Goal: Task Accomplishment & Management: Manage account settings

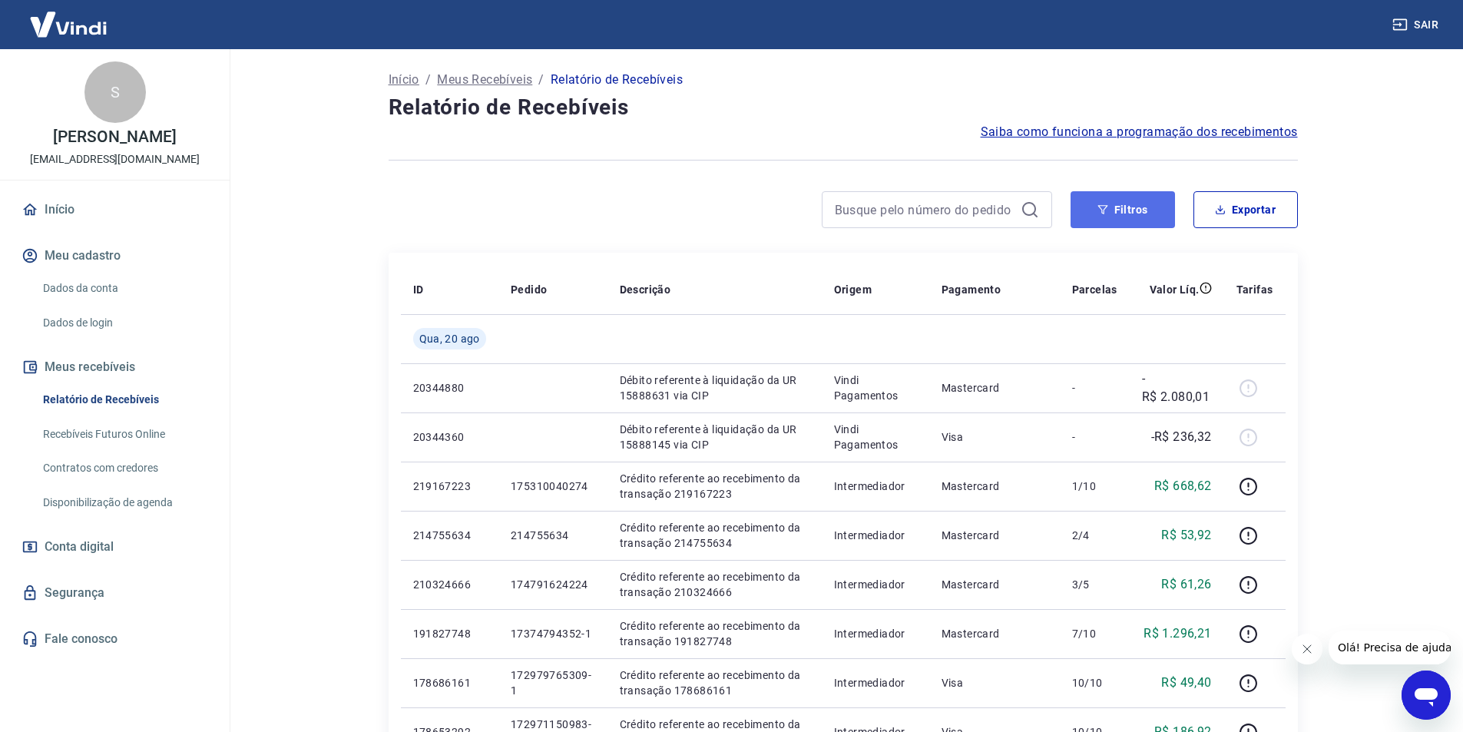
click at [1148, 205] on button "Filtros" at bounding box center [1123, 209] width 104 height 37
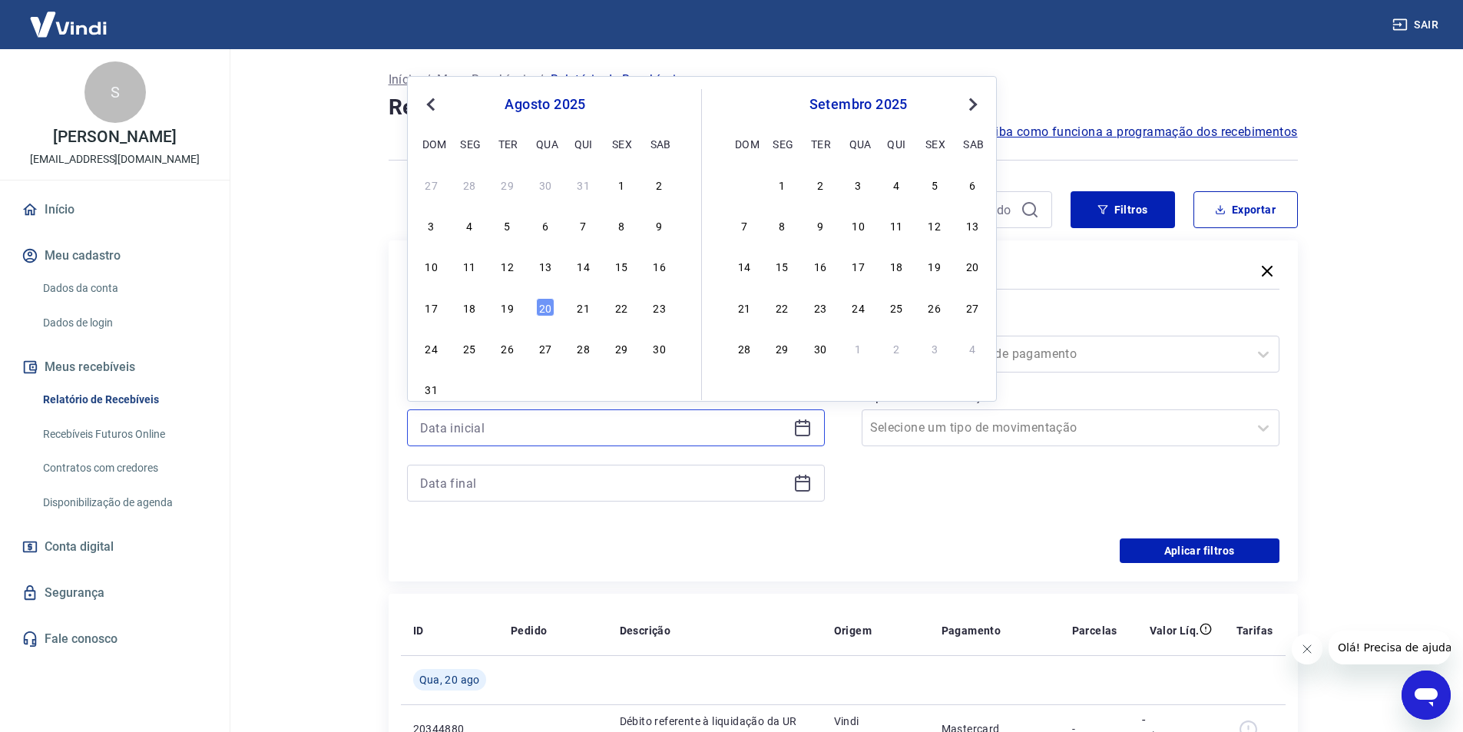
click at [584, 419] on input at bounding box center [603, 427] width 367 height 23
drag, startPoint x: 509, startPoint y: 303, endPoint x: 503, endPoint y: 329, distance: 26.1
click at [511, 306] on div "19" at bounding box center [507, 307] width 18 height 18
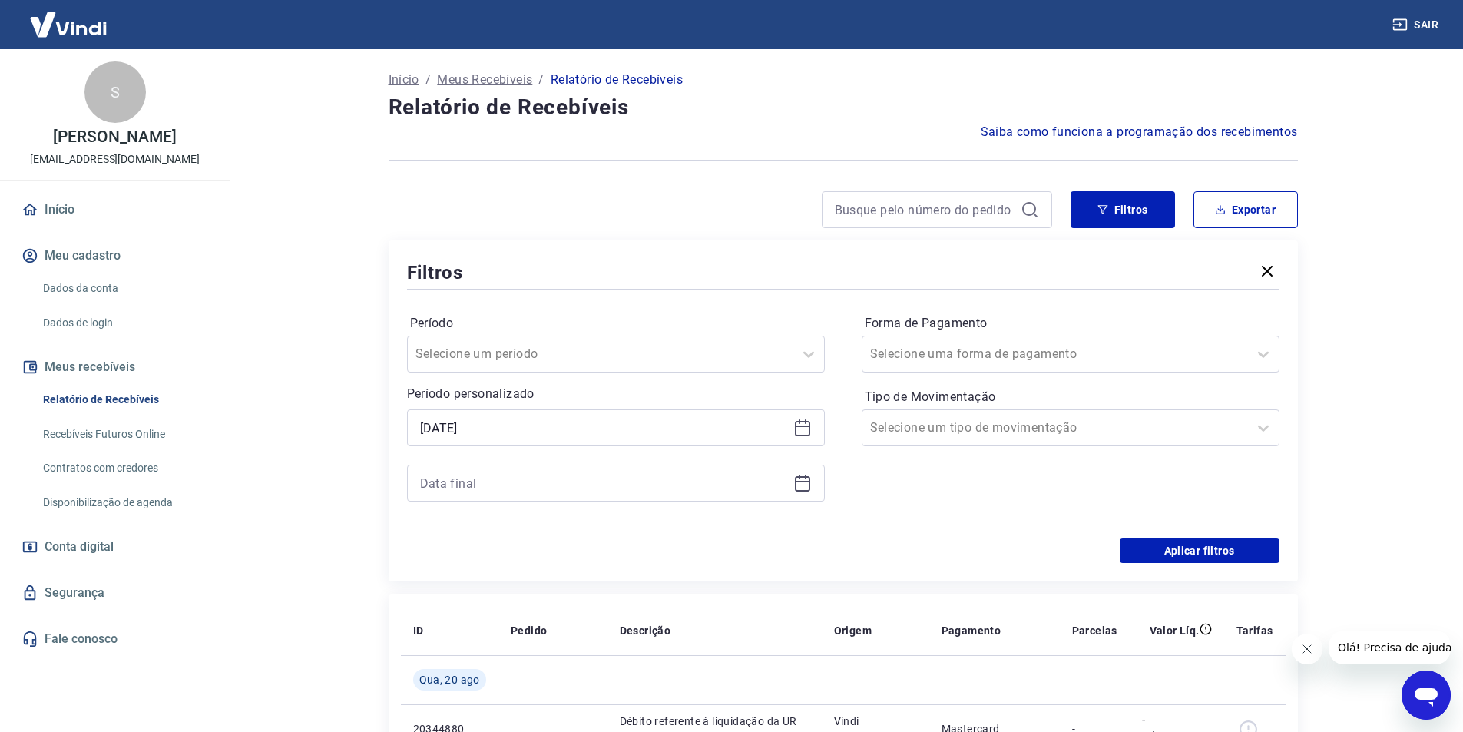
type input "19/08/2025"
click at [470, 472] on input at bounding box center [603, 483] width 367 height 23
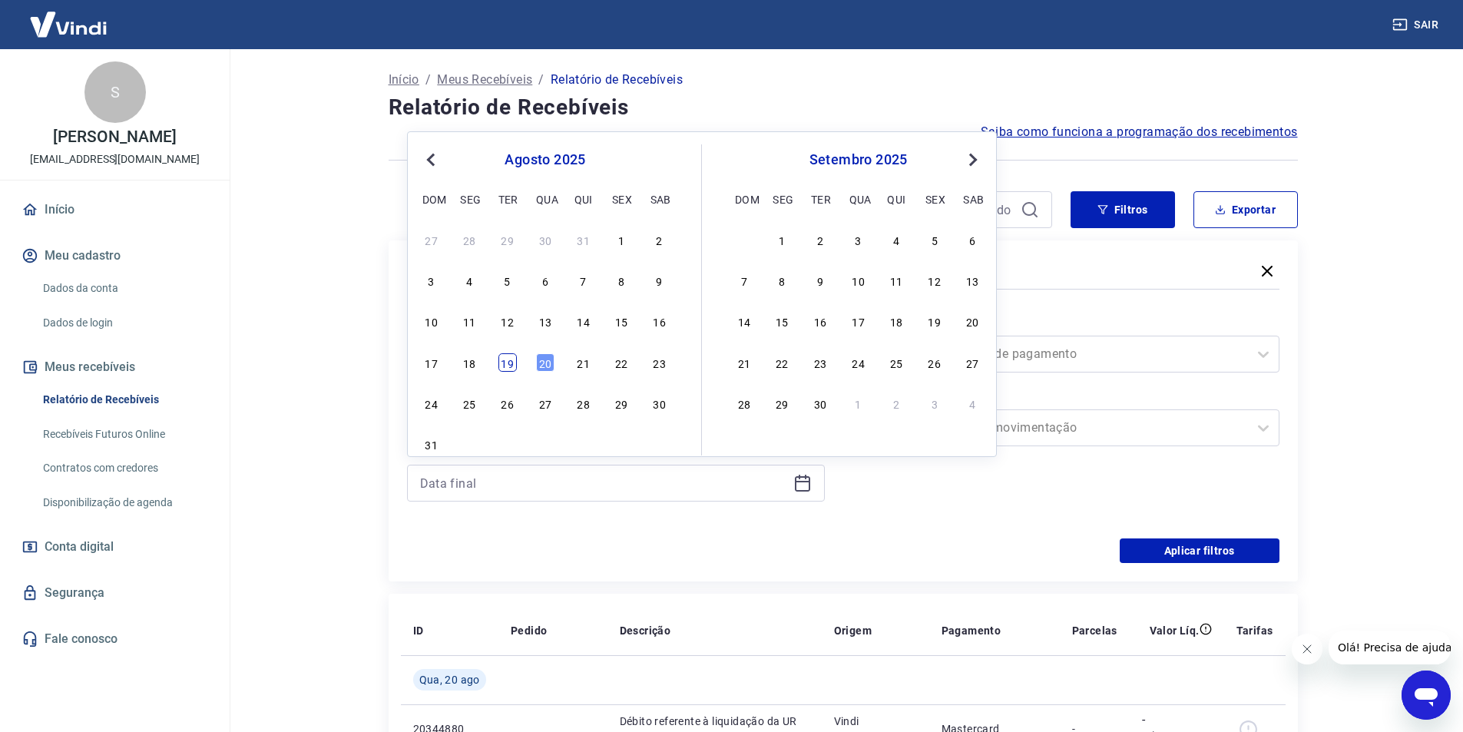
click at [513, 356] on div "19" at bounding box center [507, 362] width 18 height 18
type input "19/08/2025"
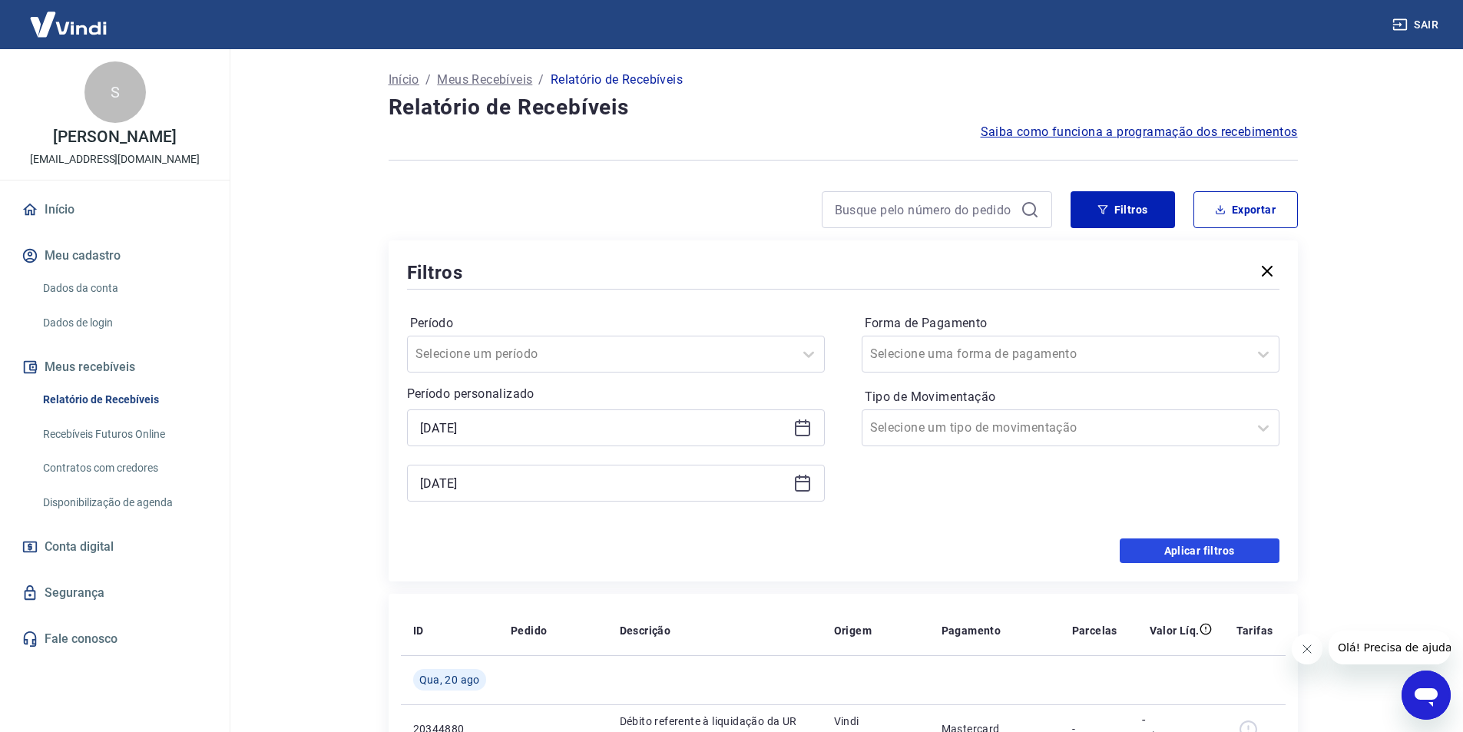
click at [1214, 550] on button "Aplicar filtros" at bounding box center [1200, 550] width 160 height 25
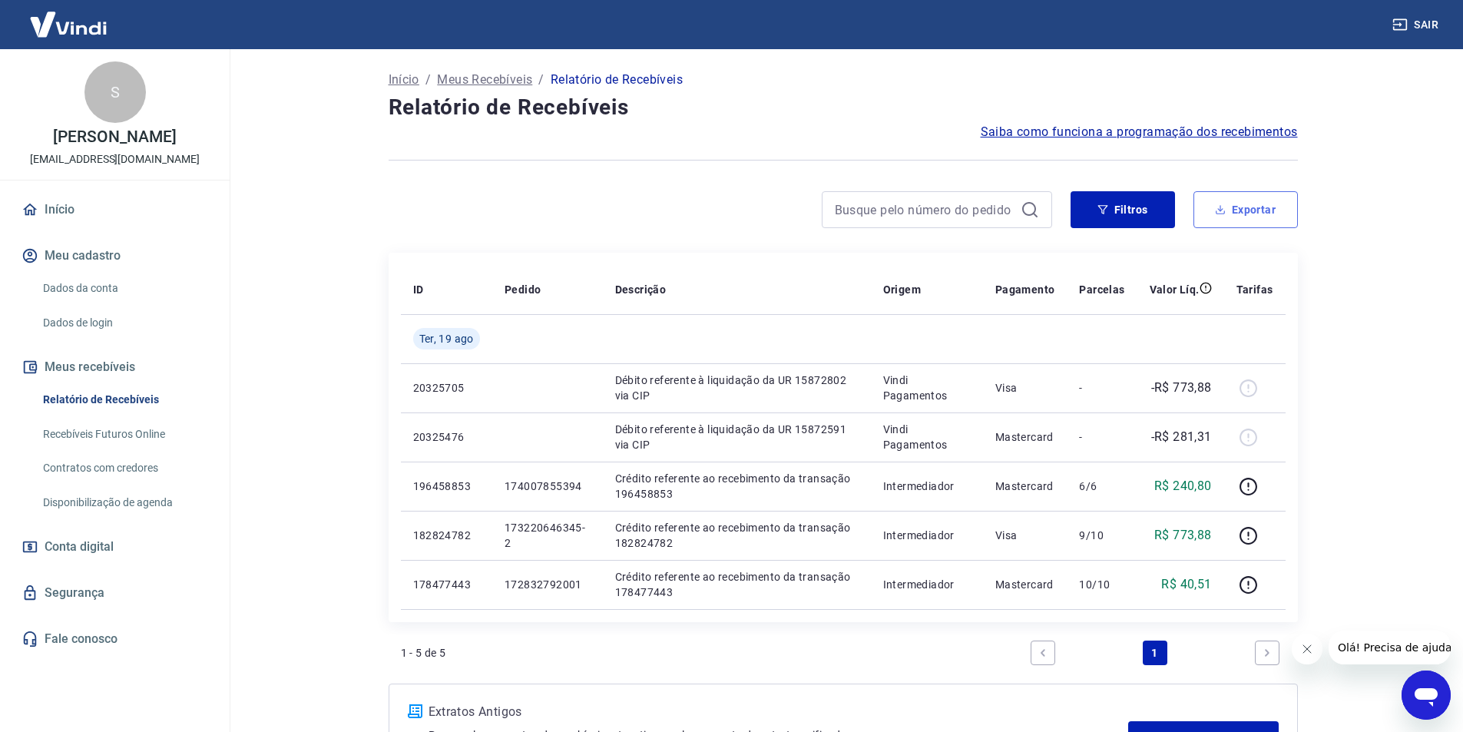
click at [1253, 213] on button "Exportar" at bounding box center [1246, 209] width 104 height 37
type input "19/08/2025"
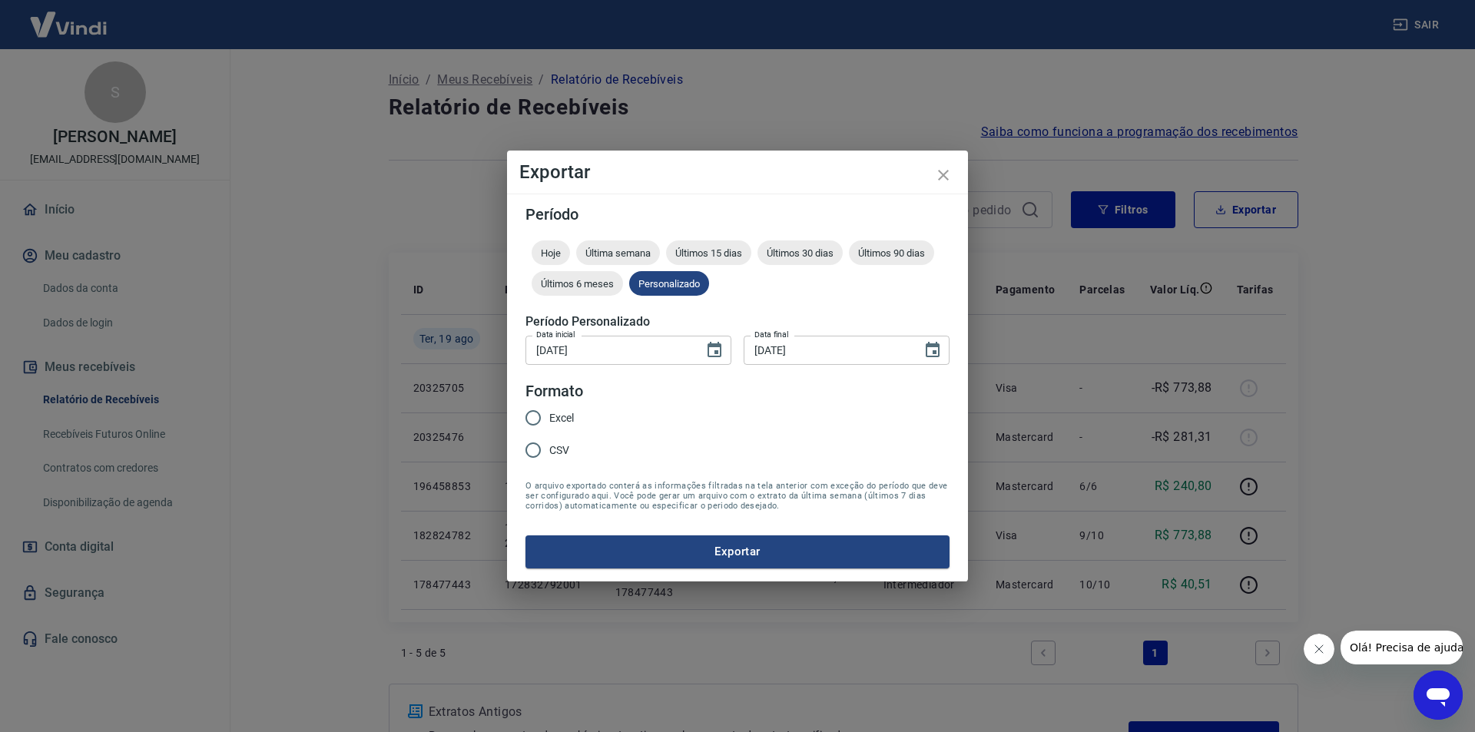
click at [552, 416] on span "Excel" at bounding box center [561, 418] width 25 height 16
drag, startPoint x: 529, startPoint y: 421, endPoint x: 557, endPoint y: 434, distance: 30.6
click at [531, 421] on input "Excel" at bounding box center [533, 418] width 32 height 32
radio input "true"
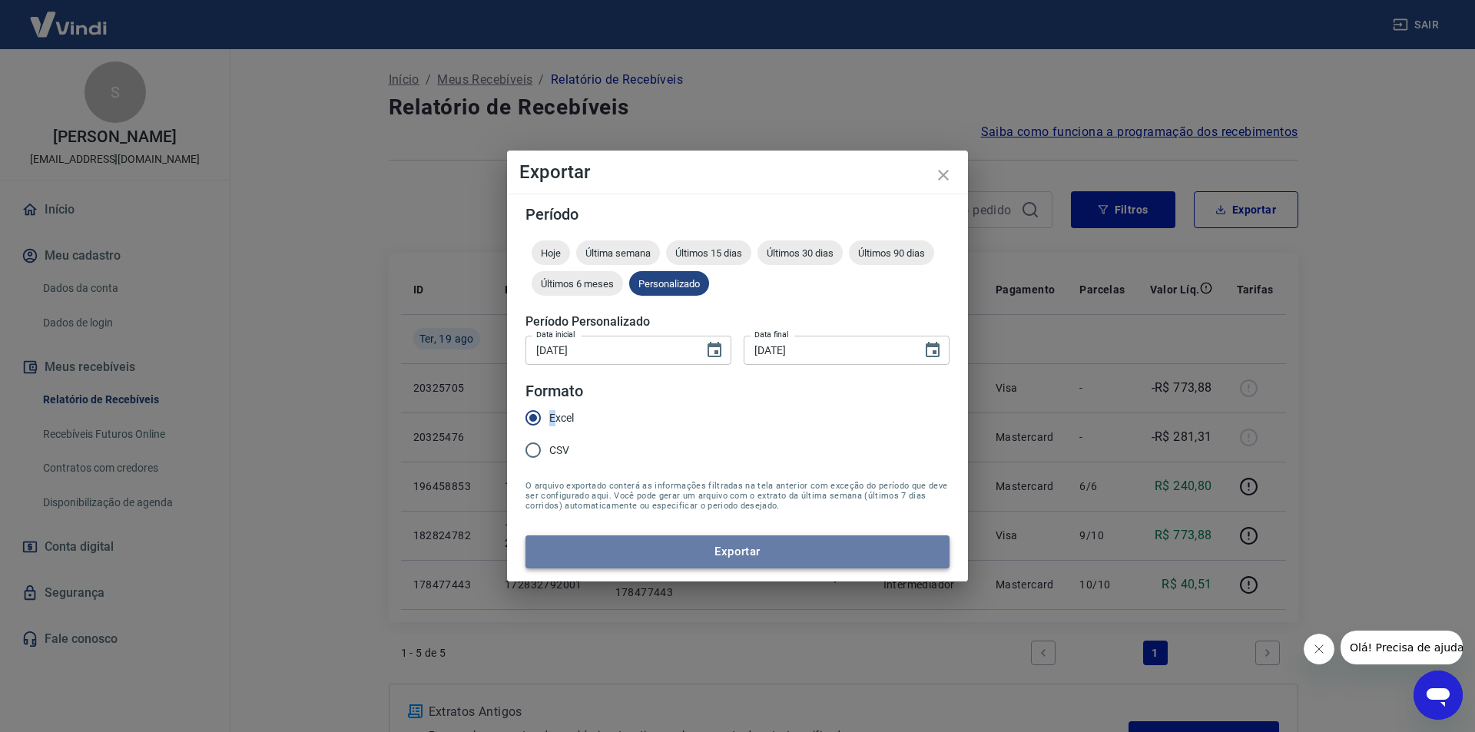
click at [681, 547] on button "Exportar" at bounding box center [737, 551] width 424 height 32
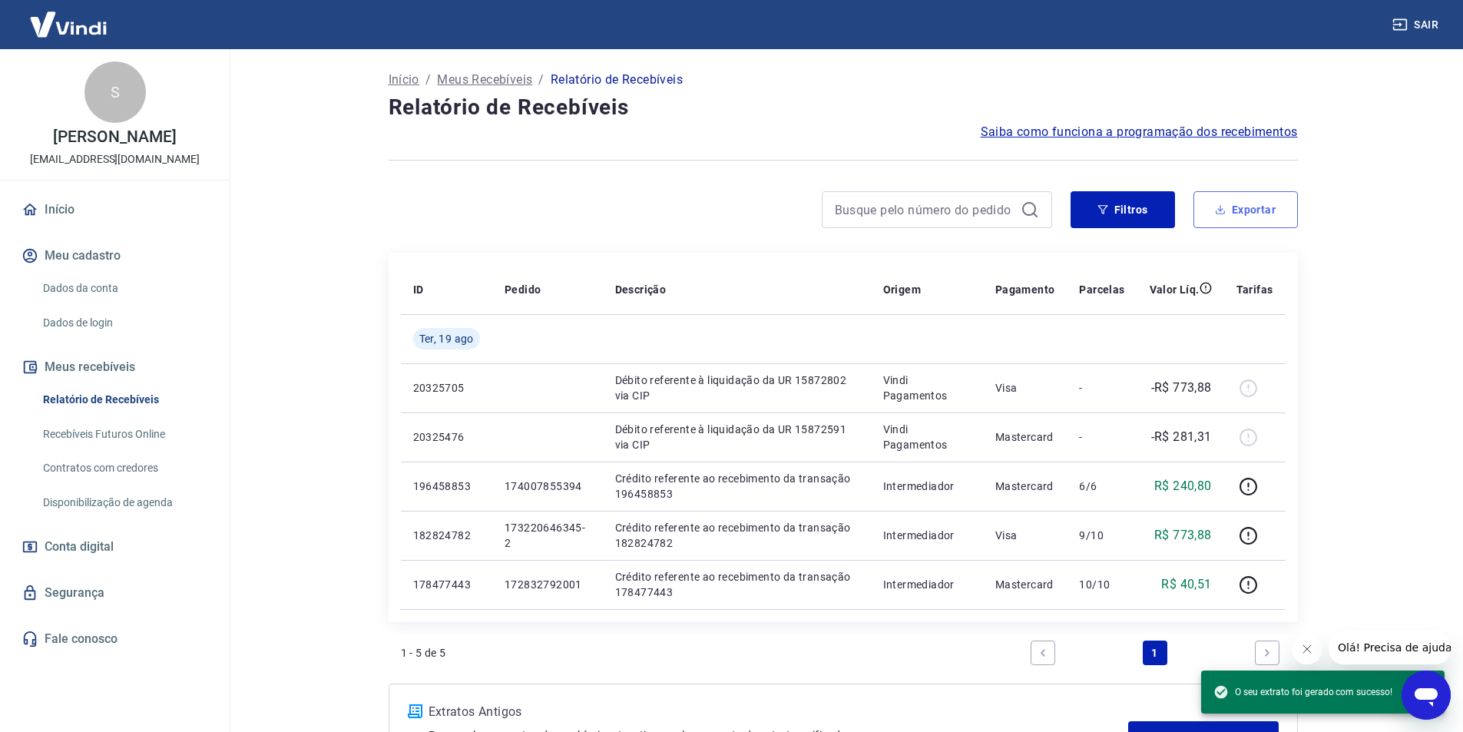
click at [1246, 212] on button "Exportar" at bounding box center [1246, 209] width 104 height 37
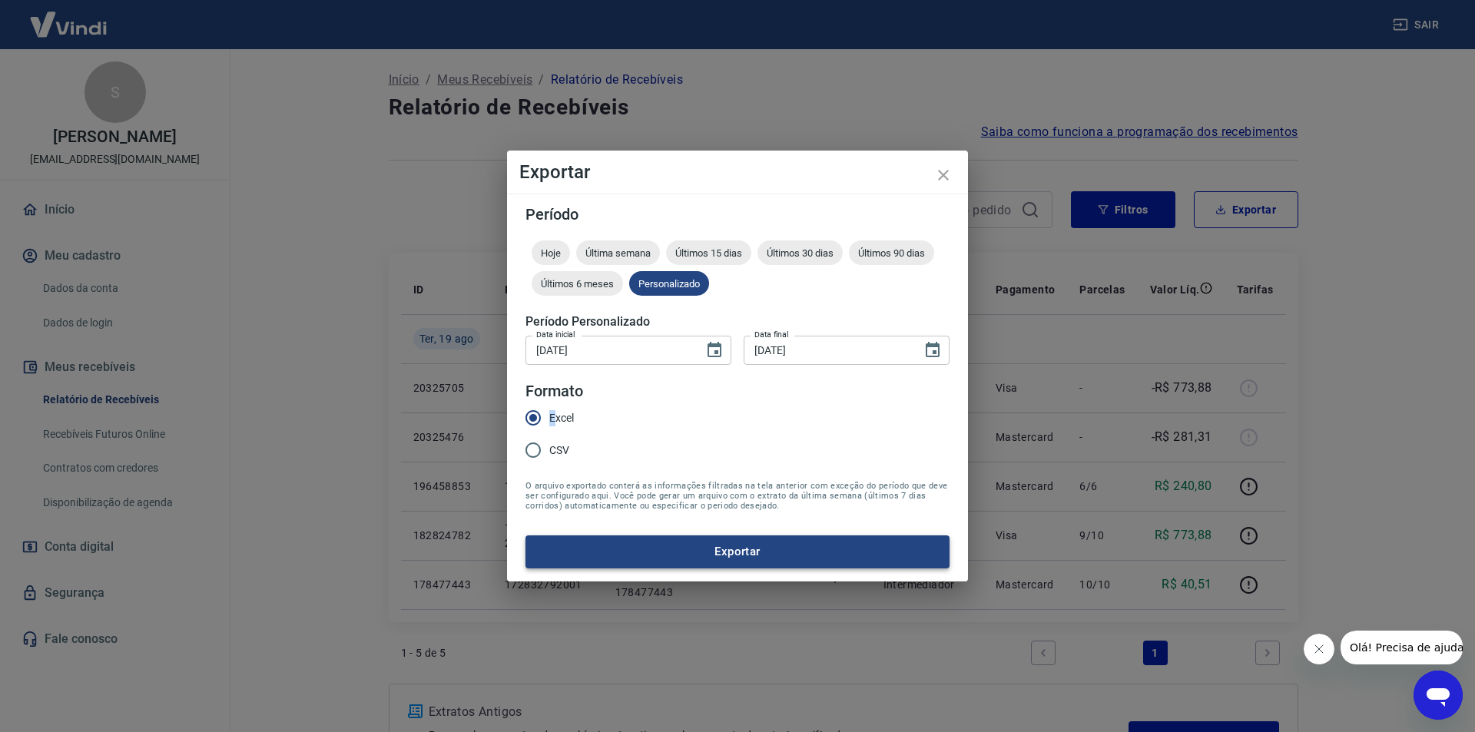
click at [704, 551] on button "Exportar" at bounding box center [737, 551] width 424 height 32
